Goal: Information Seeking & Learning: Learn about a topic

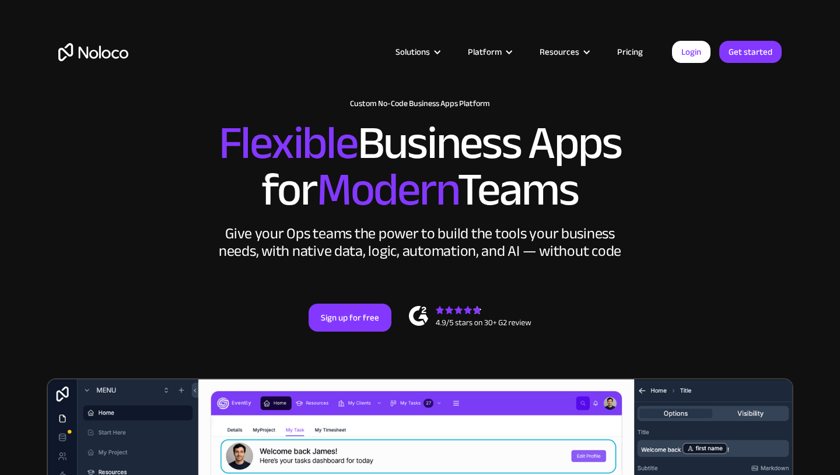
click at [637, 54] on link "Pricing" at bounding box center [629, 51] width 55 height 15
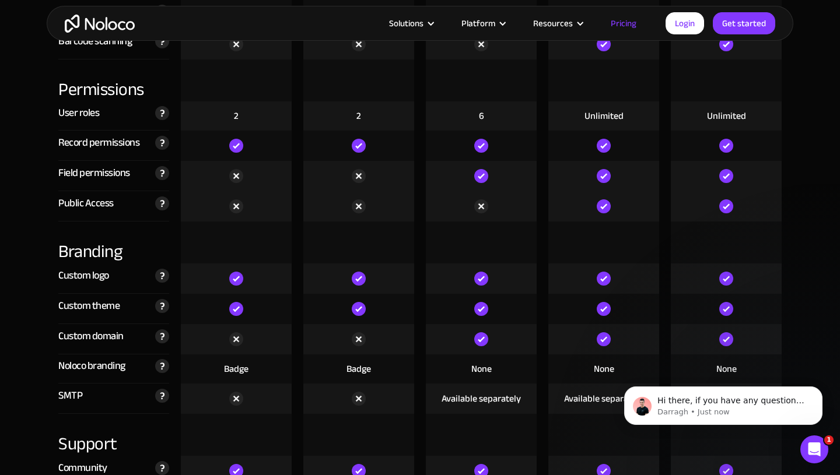
scroll to position [2467, 0]
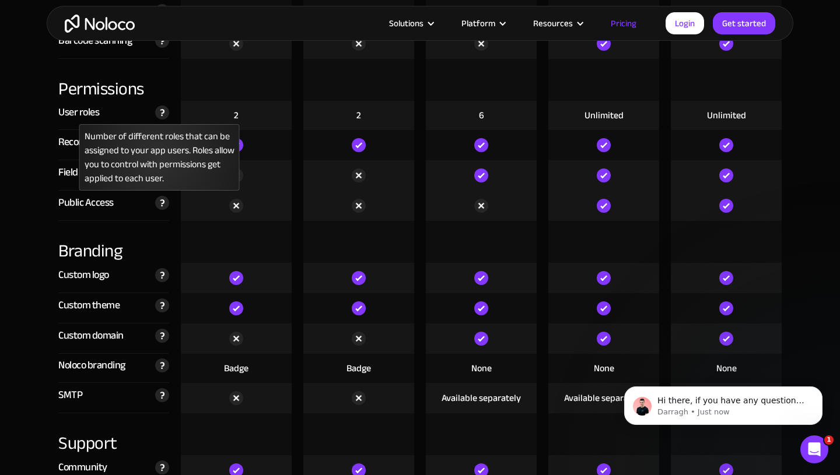
click at [163, 111] on img at bounding box center [162, 113] width 14 height 14
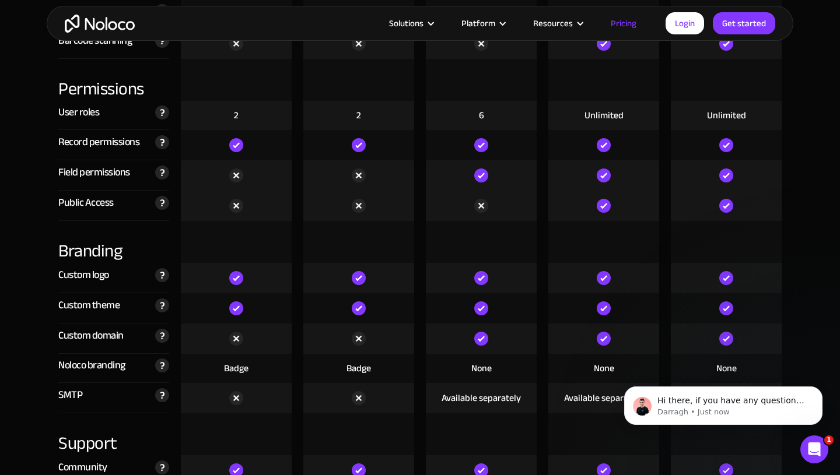
click at [24, 135] on section "Compare our plans Free Free Get started Starter $ 29 / month Get started Pro $ …" at bounding box center [420, 444] width 840 height 3561
click at [16, 187] on section "Compare our plans Free Free Get started Starter $ 29 / month Get started Pro $ …" at bounding box center [420, 444] width 840 height 3561
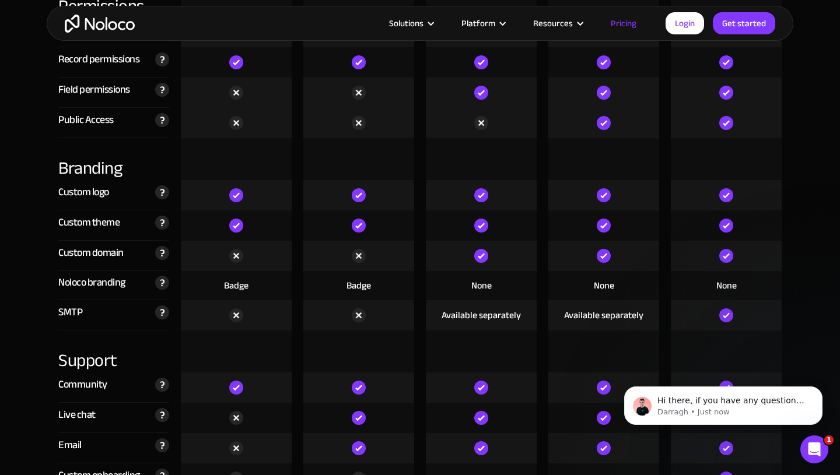
scroll to position [2554, 0]
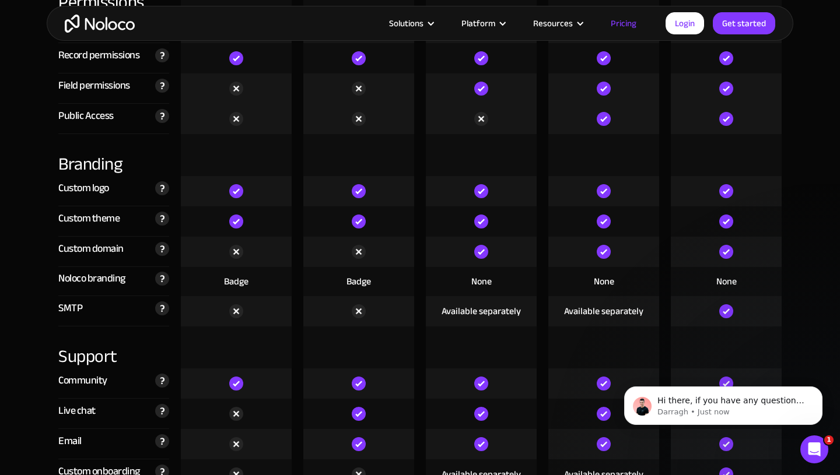
click at [483, 248] on img at bounding box center [481, 252] width 14 height 14
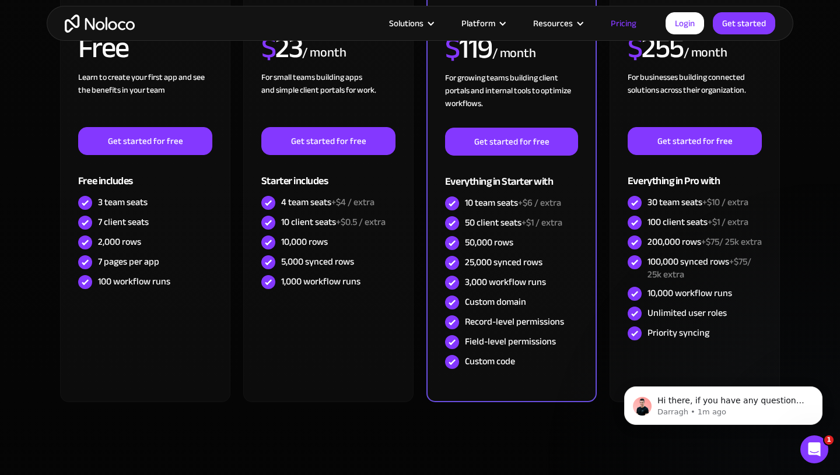
scroll to position [0, 0]
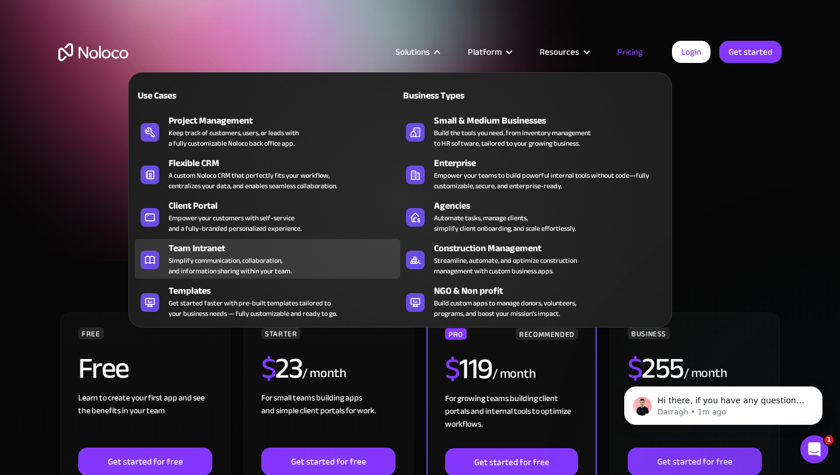
click at [244, 245] on div "Team Intranet" at bounding box center [286, 248] width 237 height 14
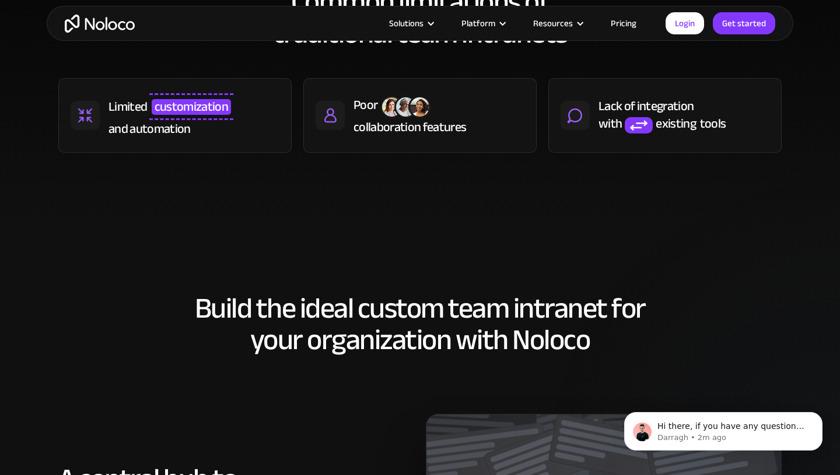
scroll to position [485, 0]
